Goal: Task Accomplishment & Management: Manage account settings

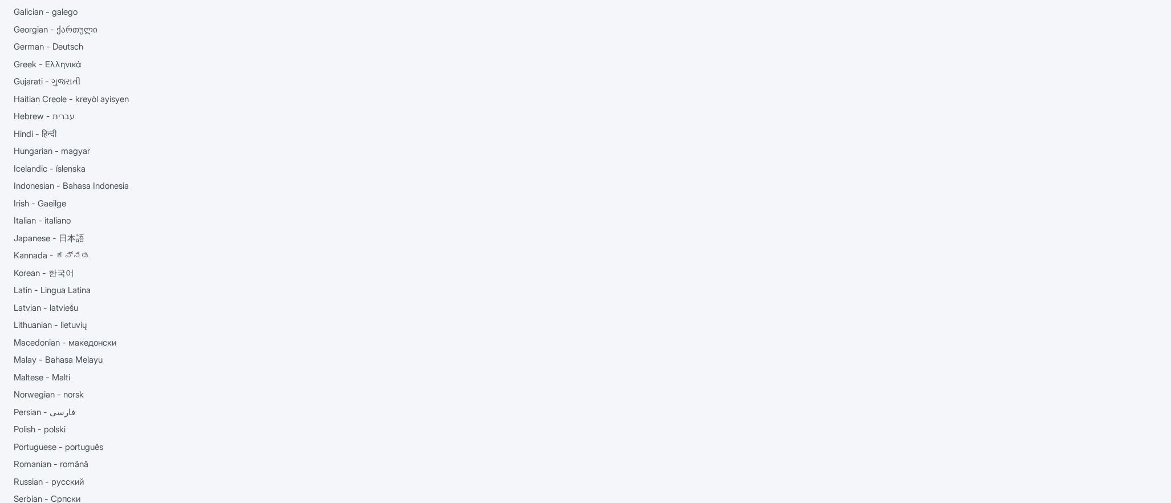
scroll to position [413, 0]
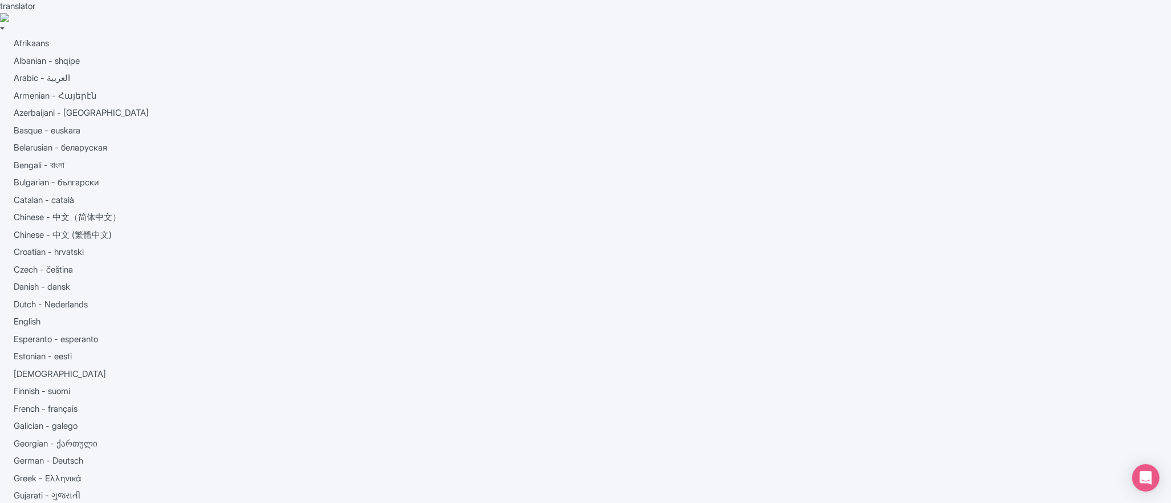
paste input "[US_STATE][GEOGRAPHIC_DATA] Brunch Cruise"
type input "[US_STATE][GEOGRAPHIC_DATA] Brunch Cruise"
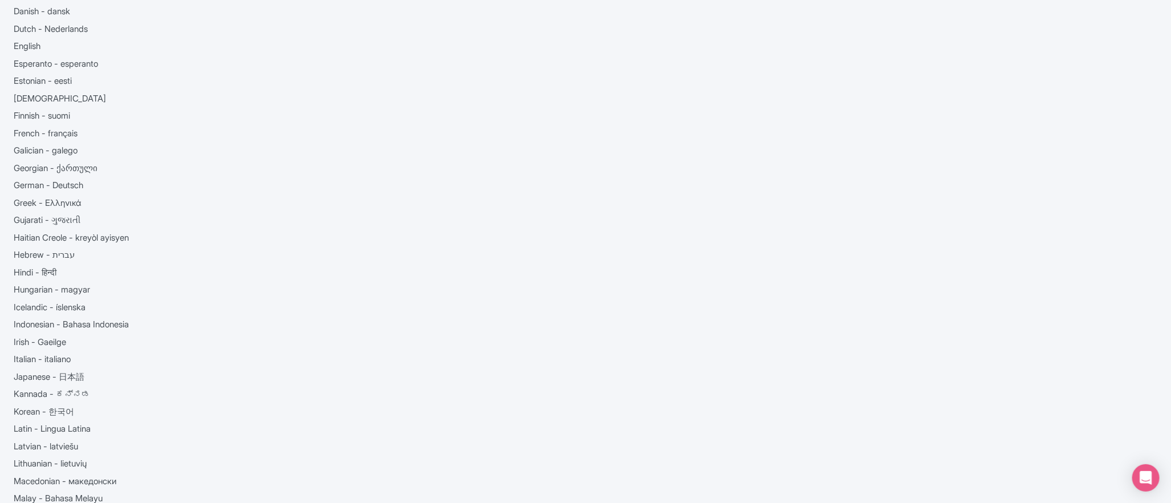
scroll to position [276, 0]
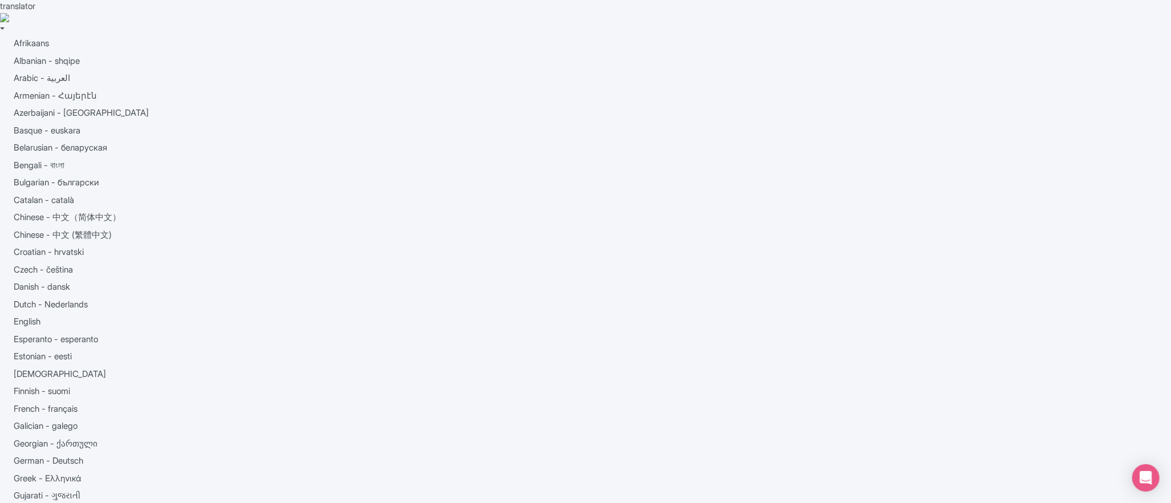
drag, startPoint x: 400, startPoint y: 146, endPoint x: 239, endPoint y: 148, distance: 161.4
copy span "New York Harbor Brunch Cruise"
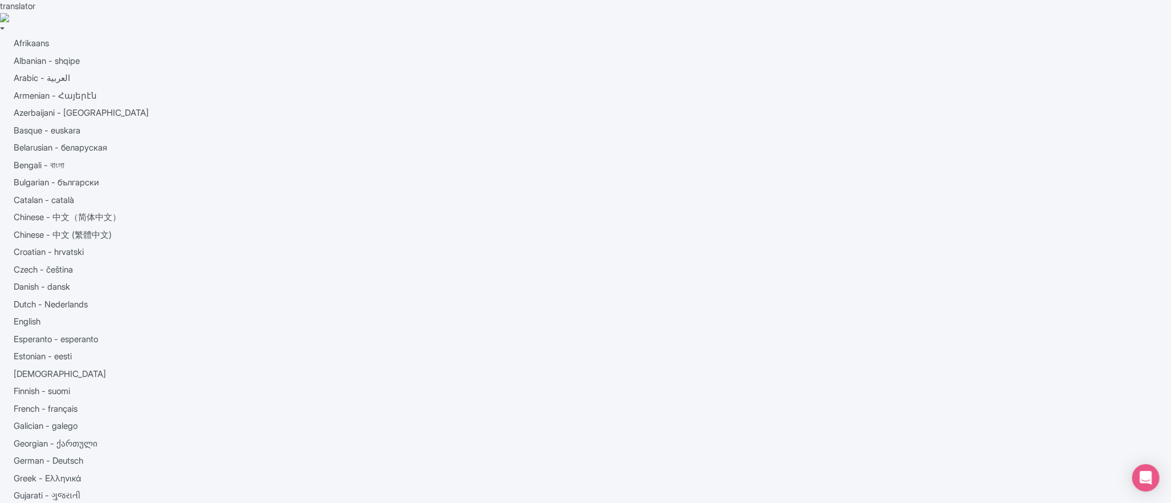
drag, startPoint x: 290, startPoint y: 270, endPoint x: 603, endPoint y: 1, distance: 413.6
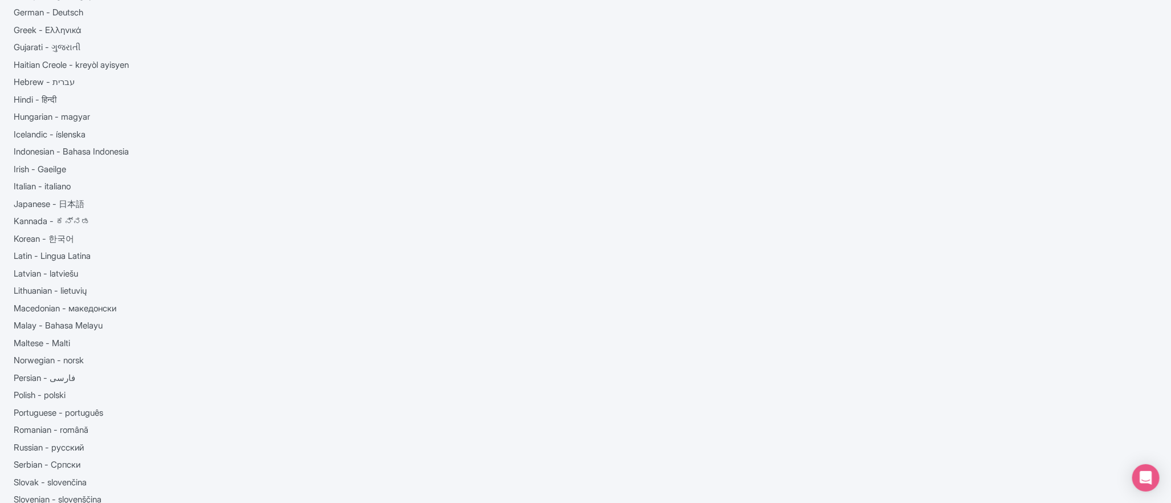
scroll to position [186, 0]
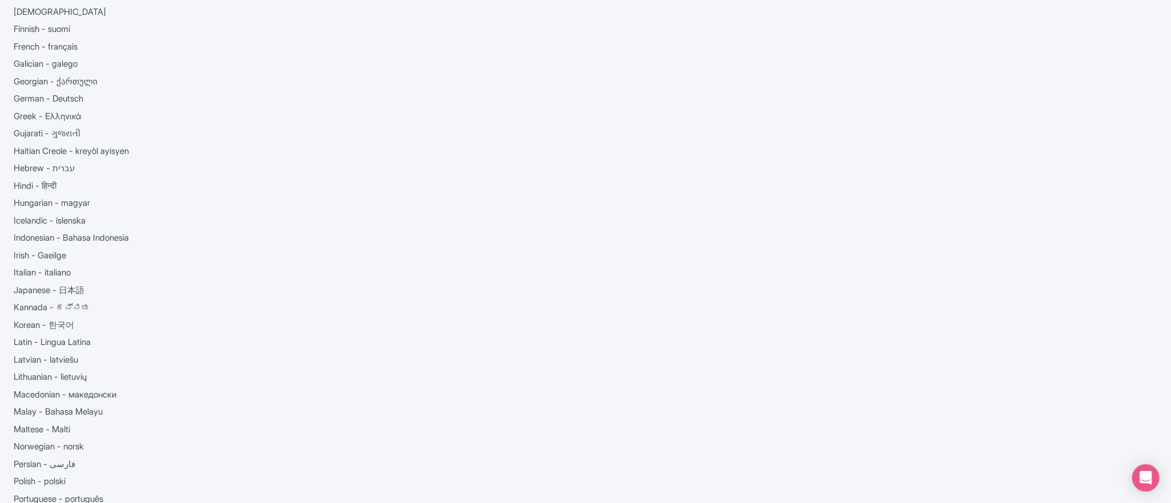
scroll to position [619, 0]
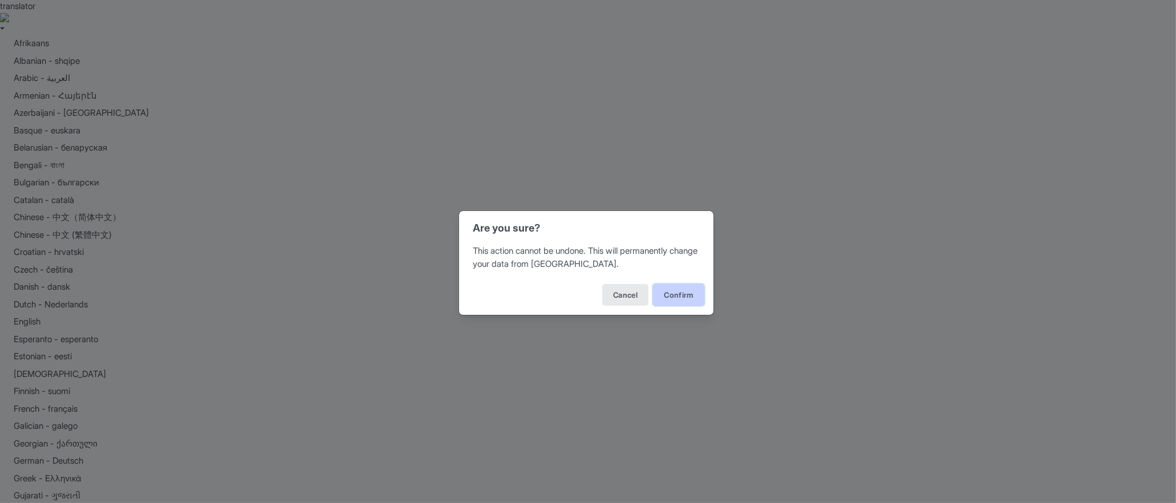
click at [685, 299] on button "Confirm" at bounding box center [678, 295] width 51 height 22
